Goal: Entertainment & Leisure: Consume media (video, audio)

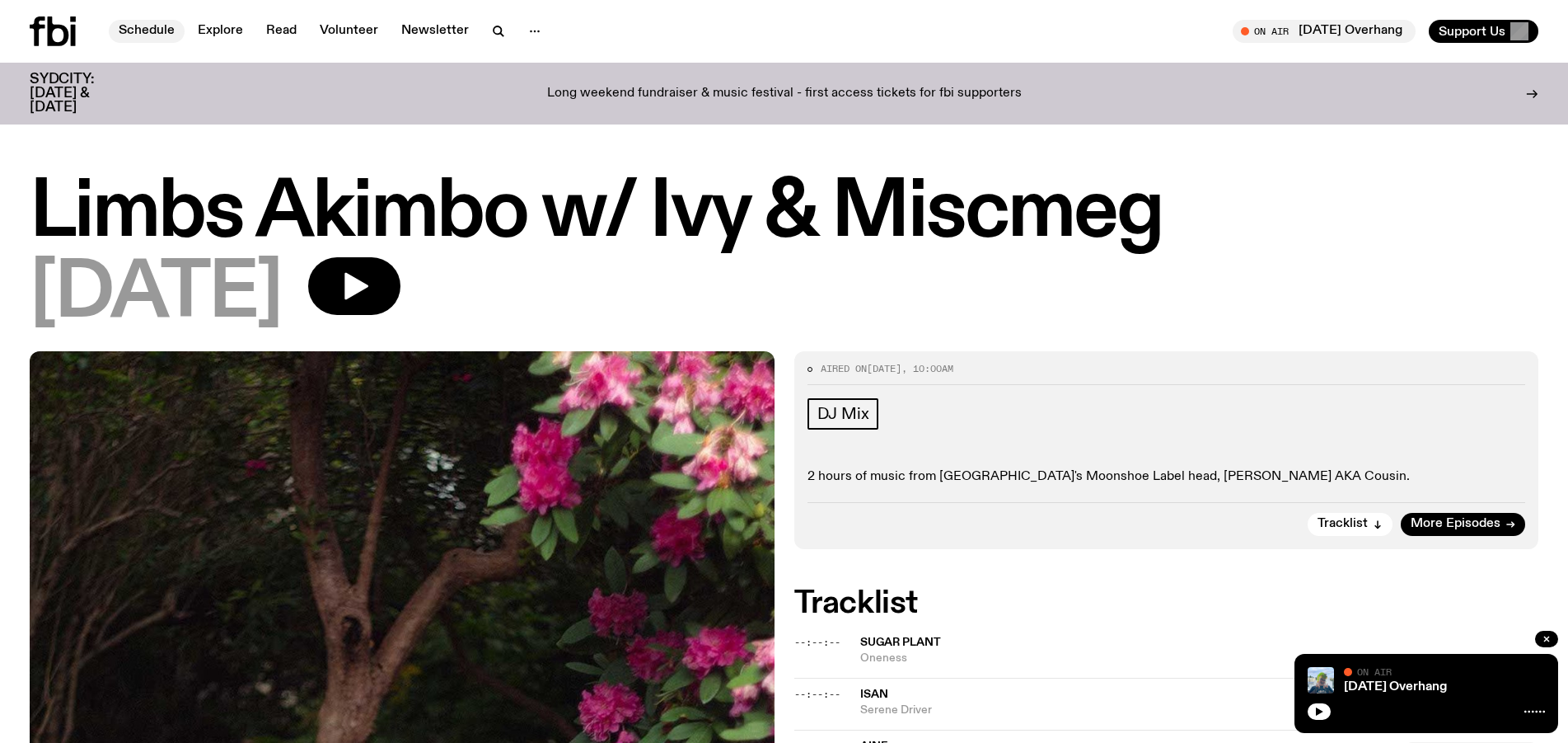
click at [167, 35] on link "Schedule" at bounding box center [146, 31] width 76 height 23
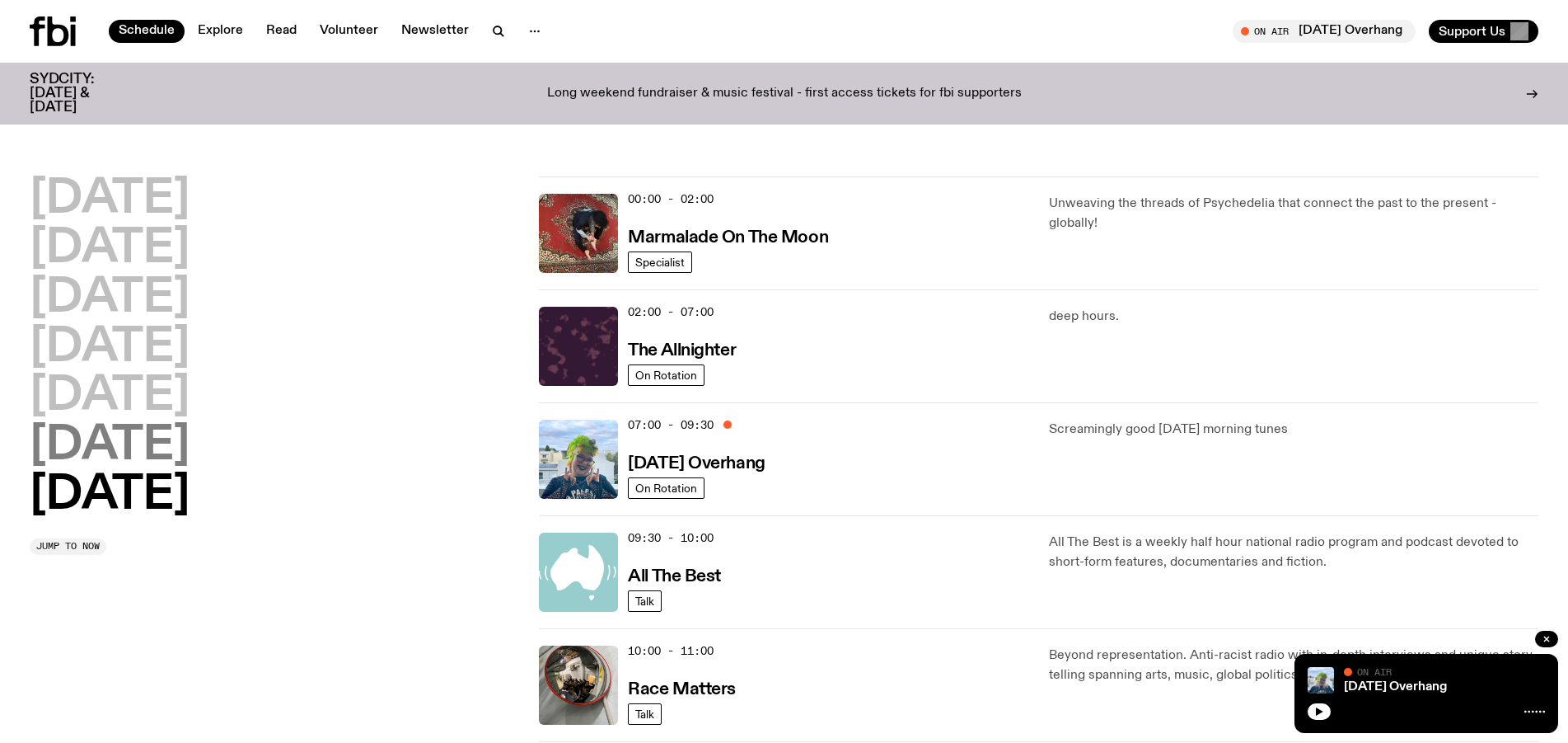
click at [111, 441] on h2 "[DATE]" at bounding box center [109, 446] width 160 height 46
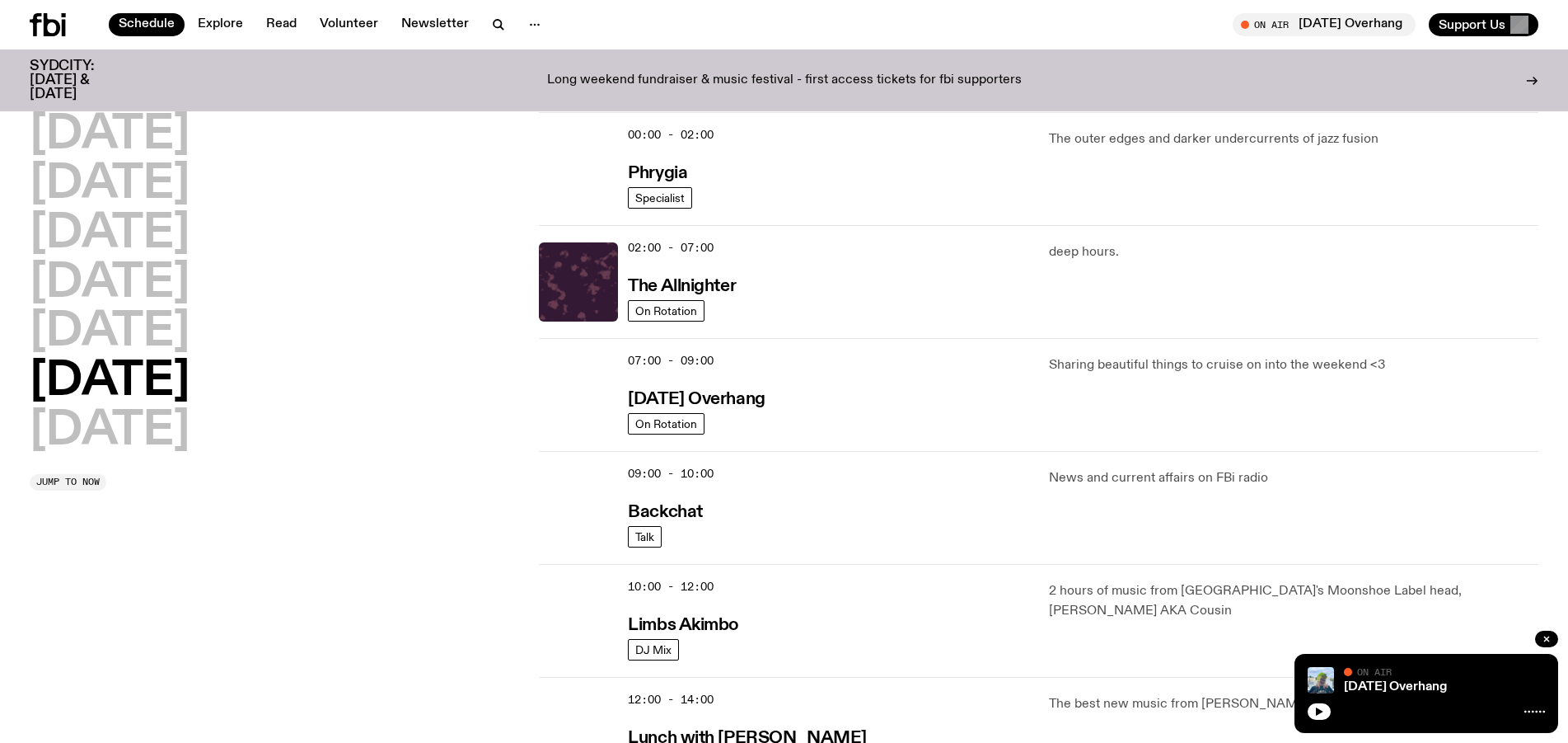
scroll to position [52, 0]
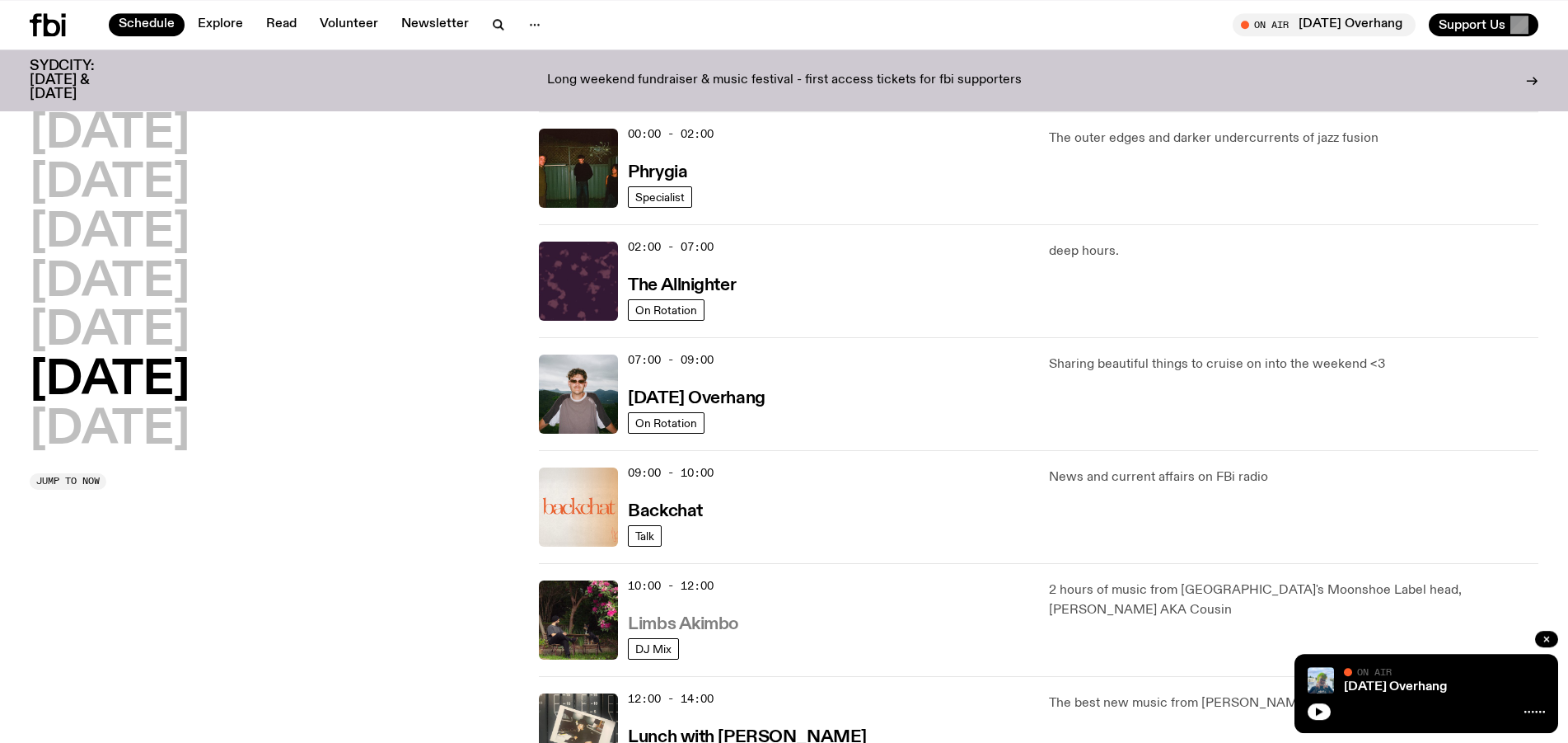
click at [703, 633] on h3 "Limbs Akimbo" at bounding box center [684, 625] width 111 height 17
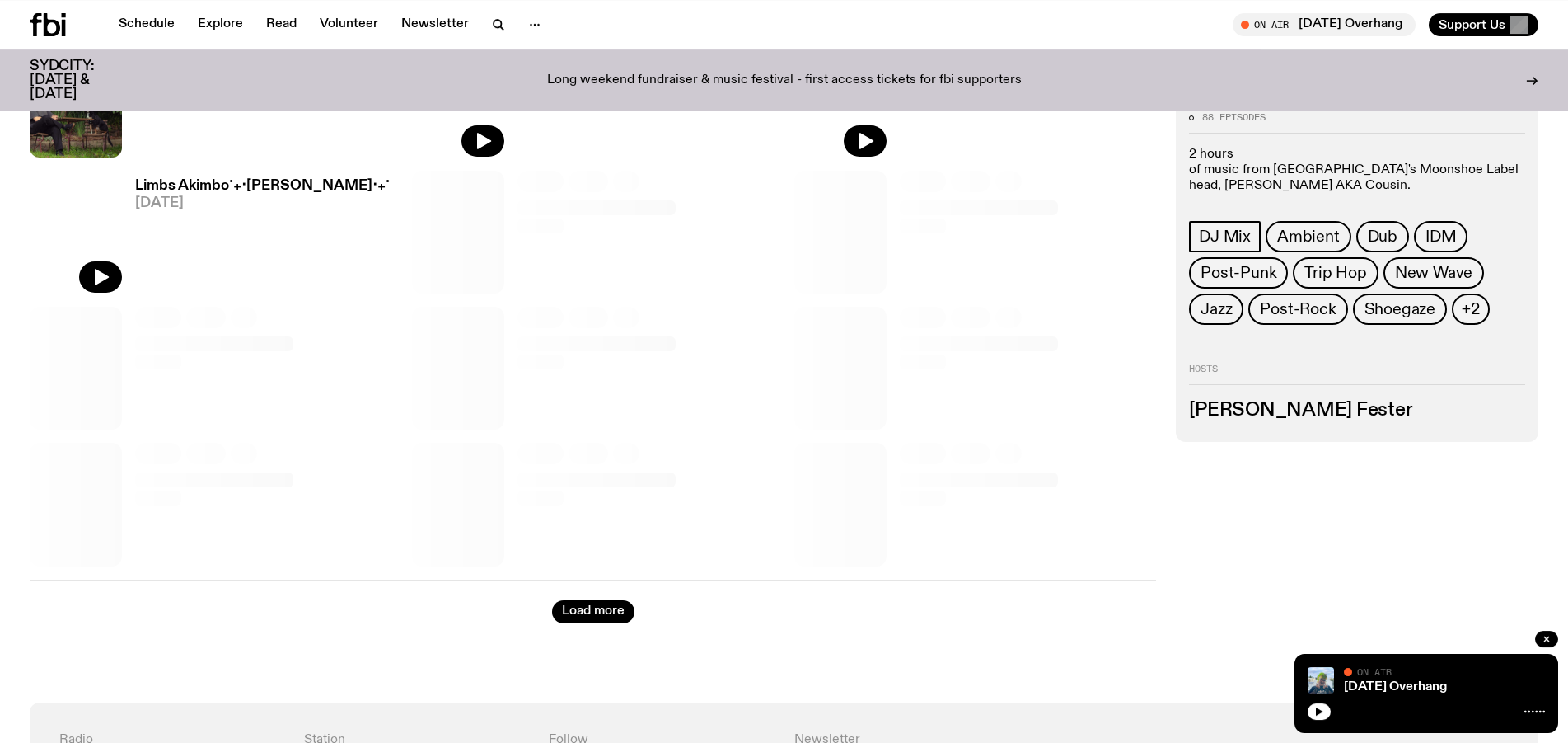
scroll to position [871, 0]
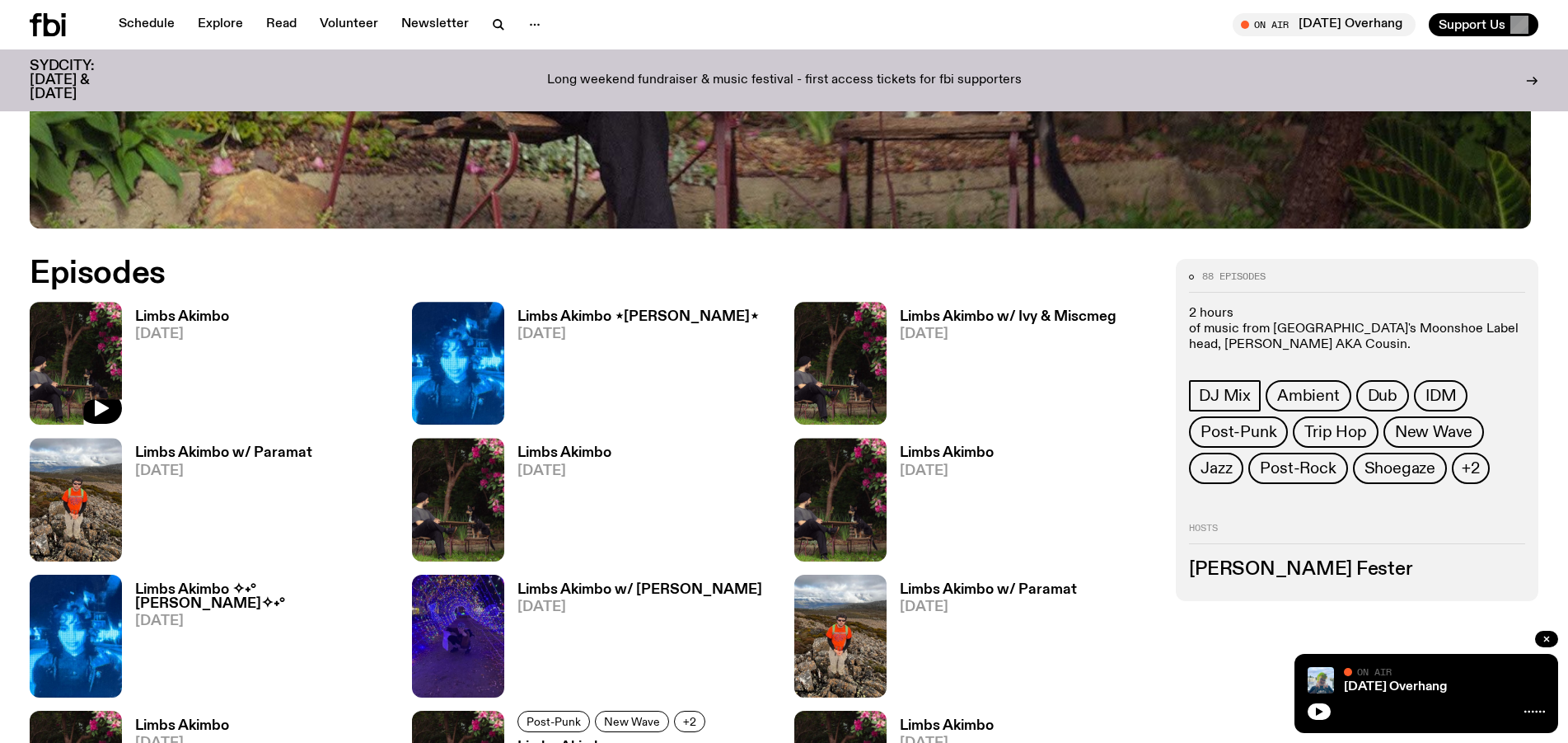
click at [104, 354] on img at bounding box center [76, 362] width 92 height 123
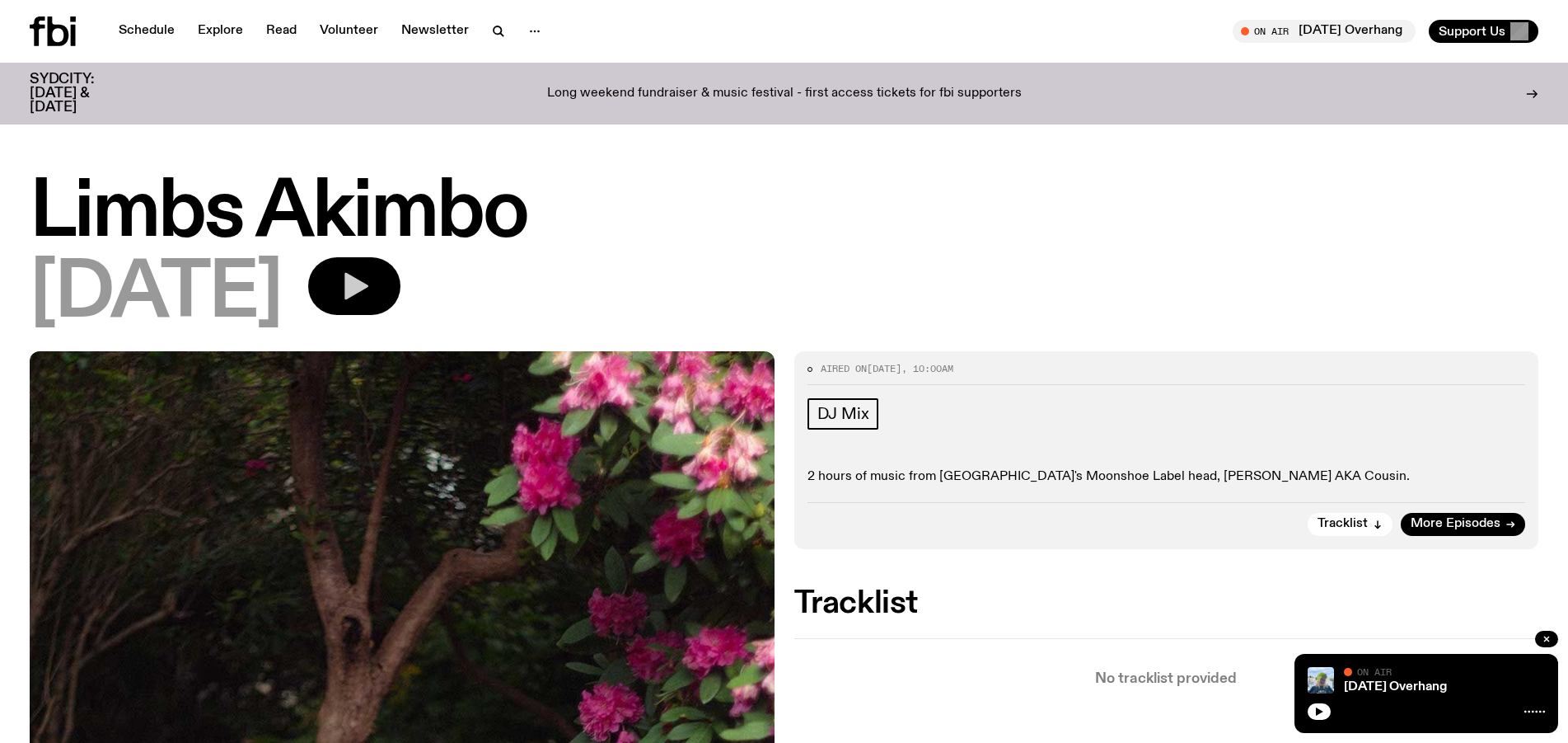
click at [371, 280] on icon "button" at bounding box center [354, 286] width 33 height 33
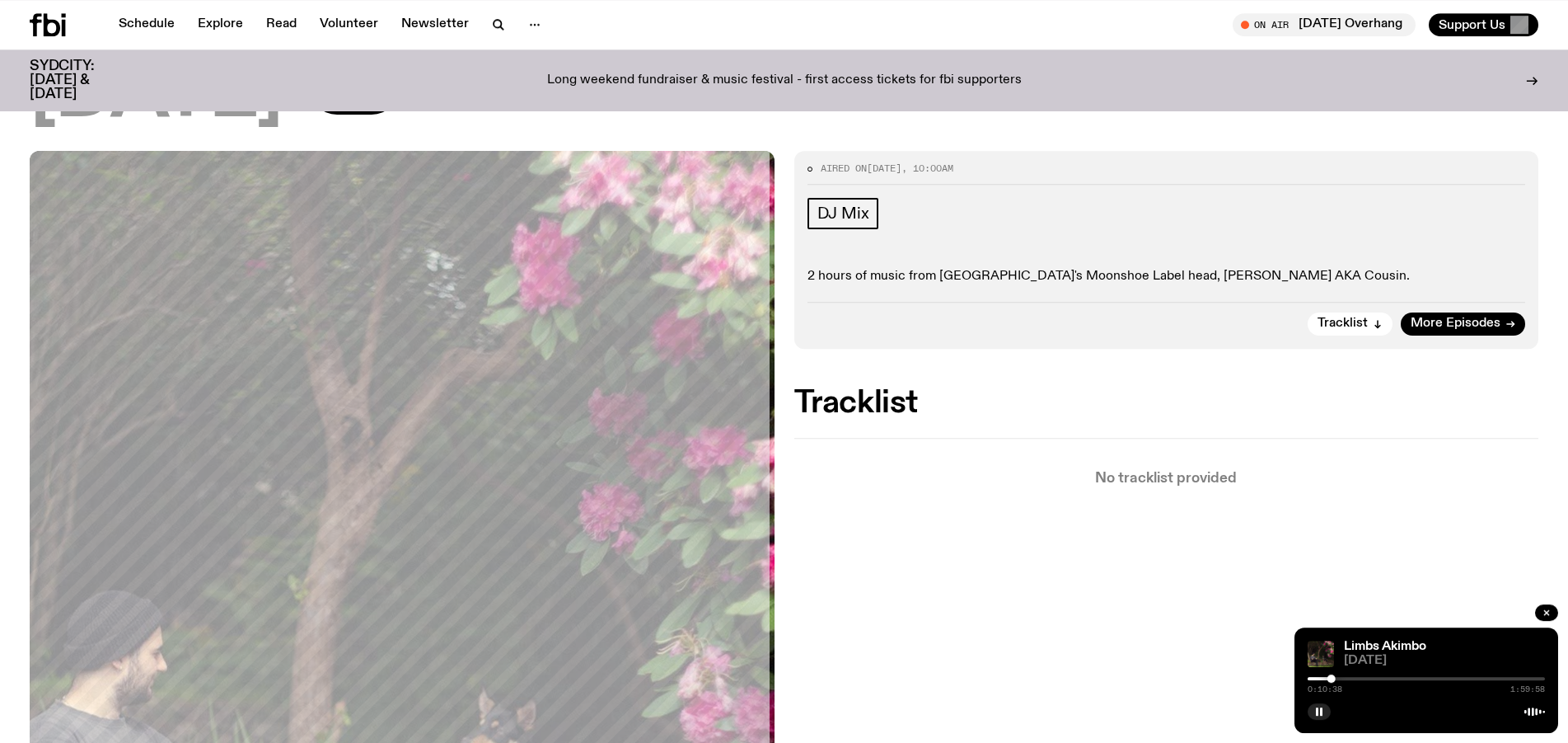
scroll to position [103, 0]
